Goal: Find specific page/section: Find specific page/section

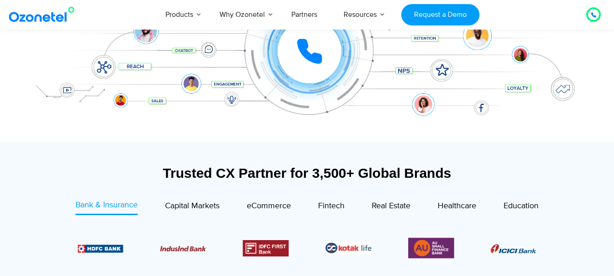
scroll to position [262, 0]
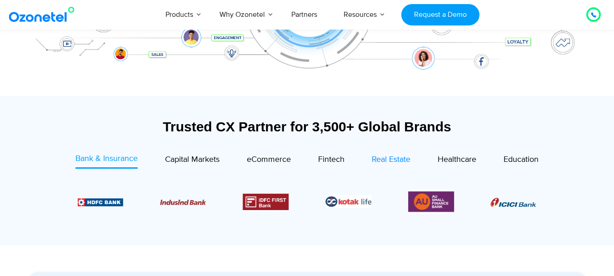
click at [397, 160] on span "Real Estate" at bounding box center [391, 160] width 39 height 10
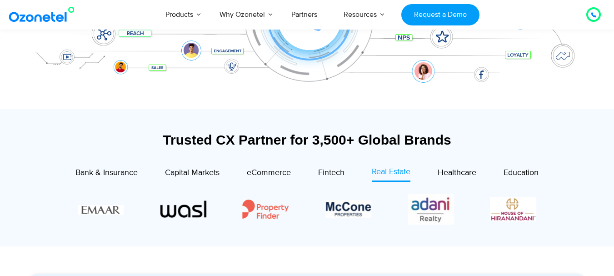
scroll to position [171, 0]
